Goal: Use online tool/utility

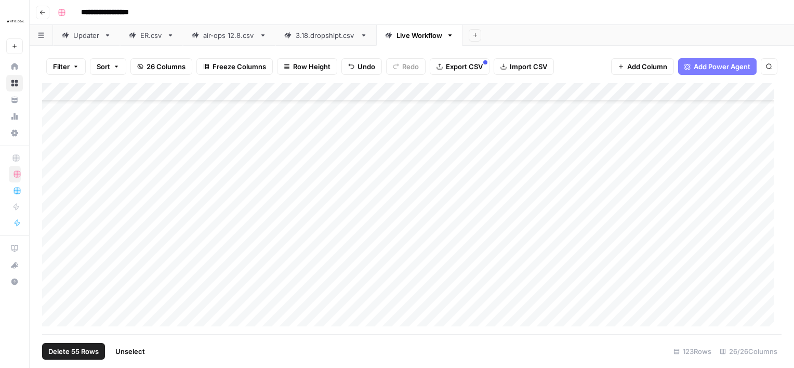
scroll to position [1333, 0]
click at [195, 302] on div "Add Column" at bounding box center [412, 208] width 740 height 251
click at [158, 127] on div "Add Column" at bounding box center [412, 208] width 740 height 251
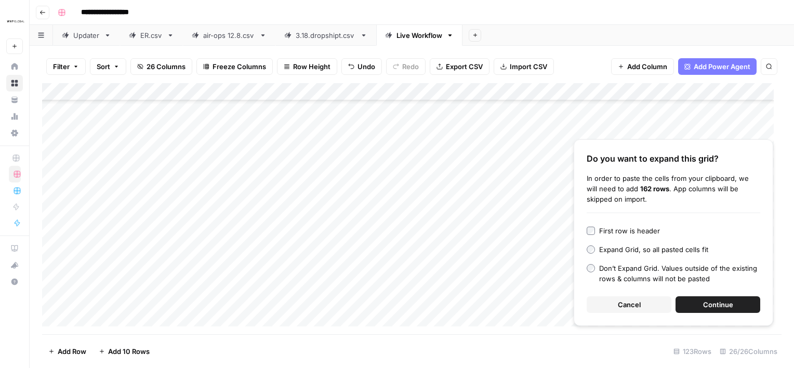
click at [714, 301] on span "Continue" at bounding box center [718, 304] width 30 height 10
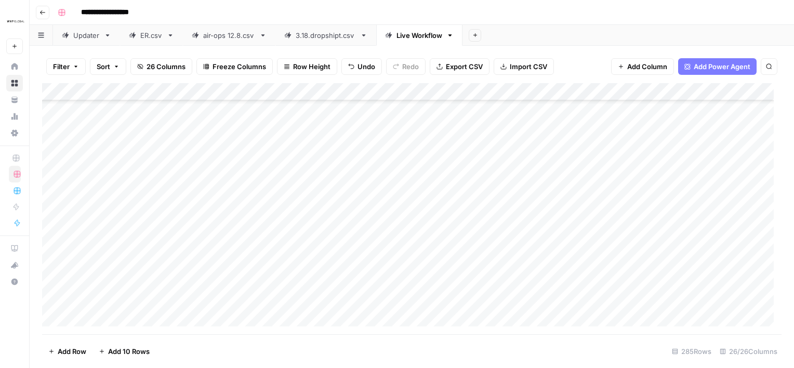
click at [418, 95] on div "Add Column" at bounding box center [412, 208] width 740 height 251
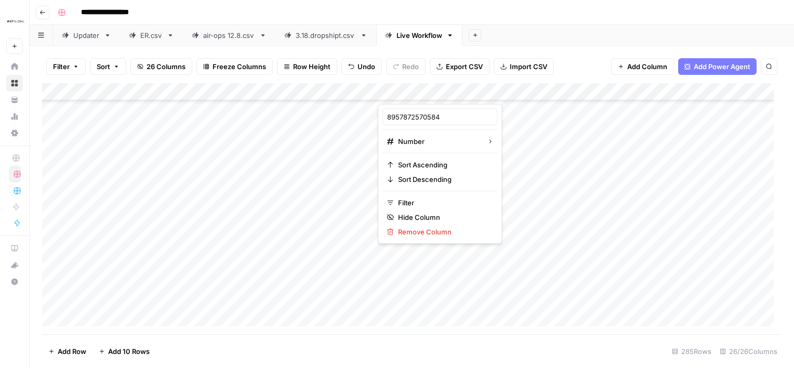
click at [418, 95] on div at bounding box center [425, 93] width 94 height 21
click at [442, 115] on input "8957872570584" at bounding box center [439, 117] width 105 height 10
type input "ID"
click at [584, 29] on div "Add Sheet" at bounding box center [629, 35] width 332 height 21
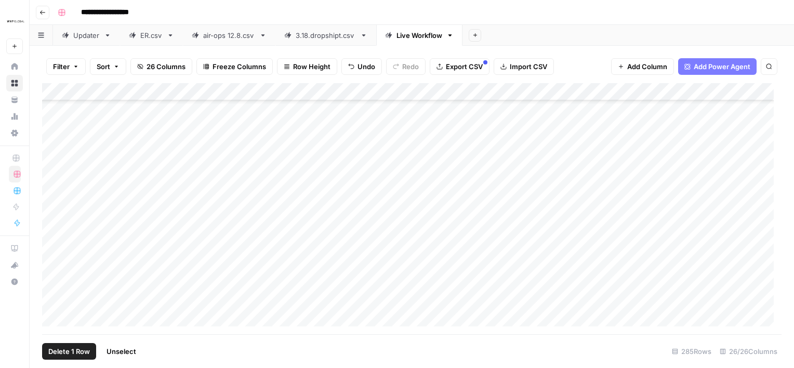
click at [55, 123] on div "Add Column" at bounding box center [412, 208] width 740 height 251
click at [54, 281] on div "Add Column" at bounding box center [412, 208] width 740 height 251
click at [643, 93] on div "Add Column" at bounding box center [412, 208] width 740 height 251
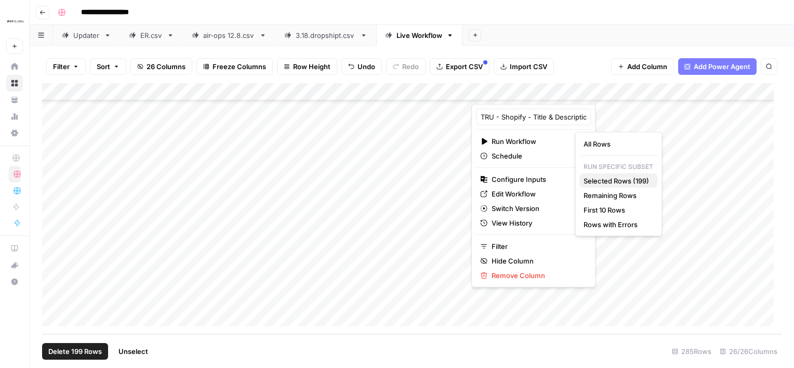
click at [613, 181] on span "Selected Rows (199)" at bounding box center [616, 181] width 65 height 10
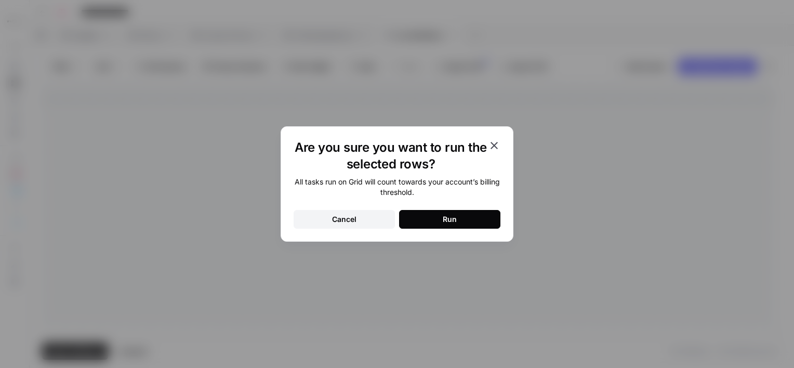
click at [448, 216] on div "Run" at bounding box center [450, 219] width 14 height 10
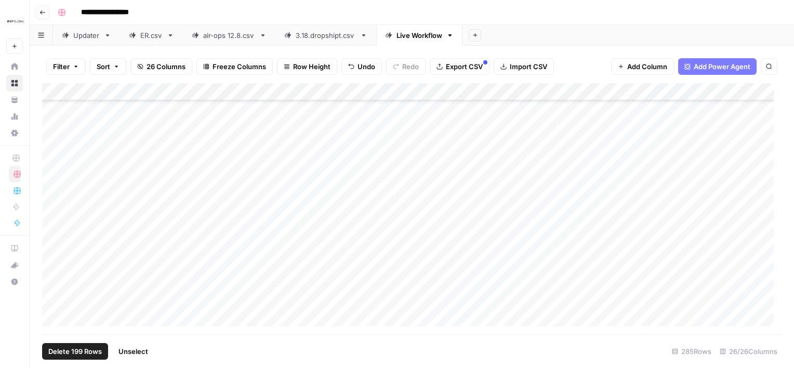
scroll to position [3457, 0]
